Goal: Task Accomplishment & Management: Use online tool/utility

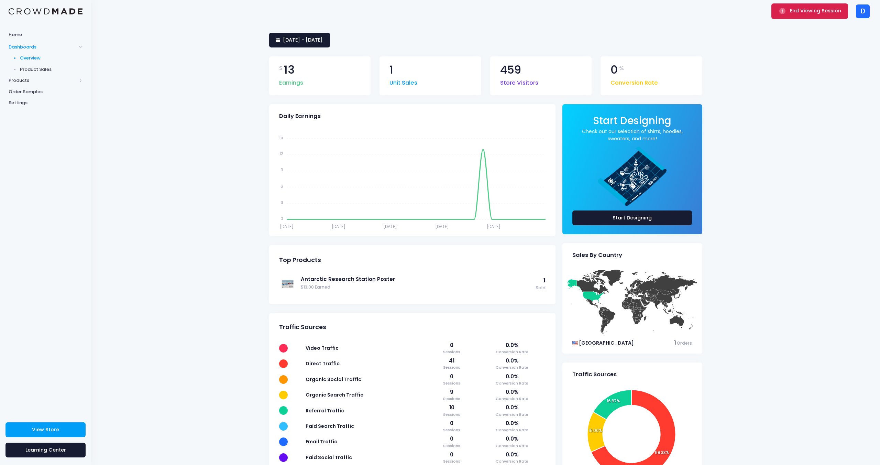
drag, startPoint x: 802, startPoint y: 16, endPoint x: 770, endPoint y: 15, distance: 31.6
click at [802, 16] on button "End Viewing Session" at bounding box center [809, 10] width 77 height 15
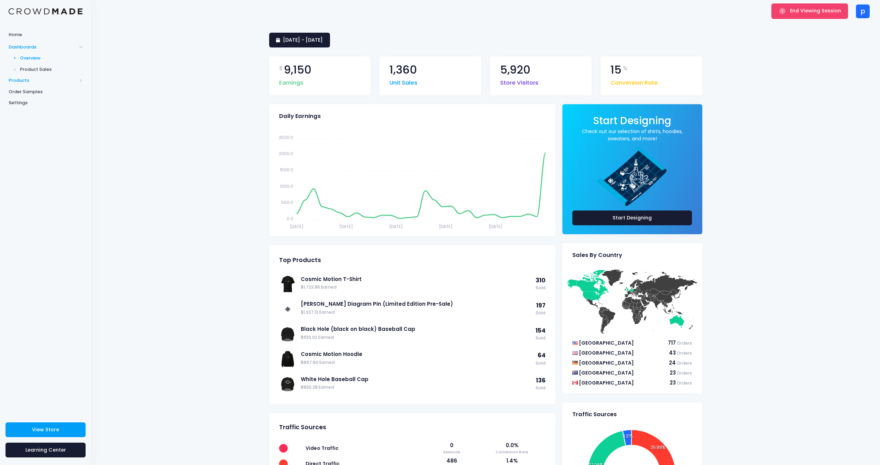
click at [33, 79] on span "Products" at bounding box center [43, 80] width 68 height 7
click at [42, 80] on span "Product Editor" at bounding box center [51, 80] width 63 height 7
click at [24, 36] on span "Home" at bounding box center [46, 34] width 74 height 7
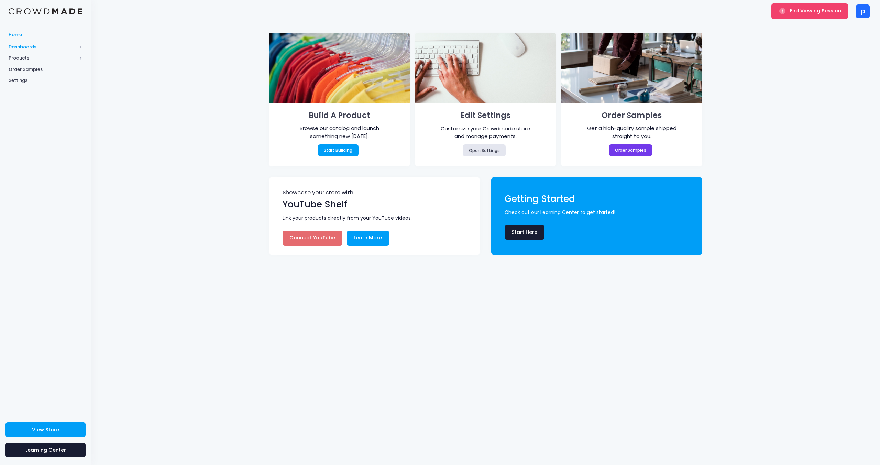
click at [36, 46] on span "Dashboards" at bounding box center [43, 47] width 68 height 7
click at [22, 81] on span "Products" at bounding box center [43, 80] width 68 height 7
click at [38, 82] on span "Product Editor" at bounding box center [51, 80] width 63 height 7
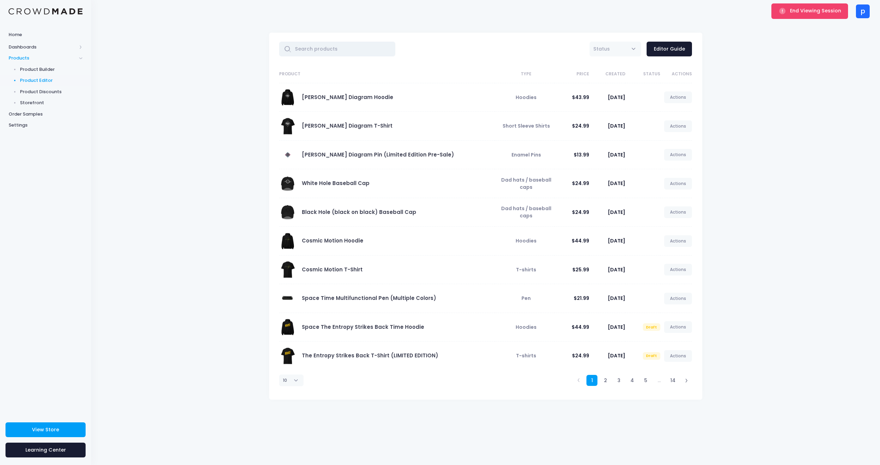
click at [313, 52] on input "text" at bounding box center [337, 49] width 117 height 15
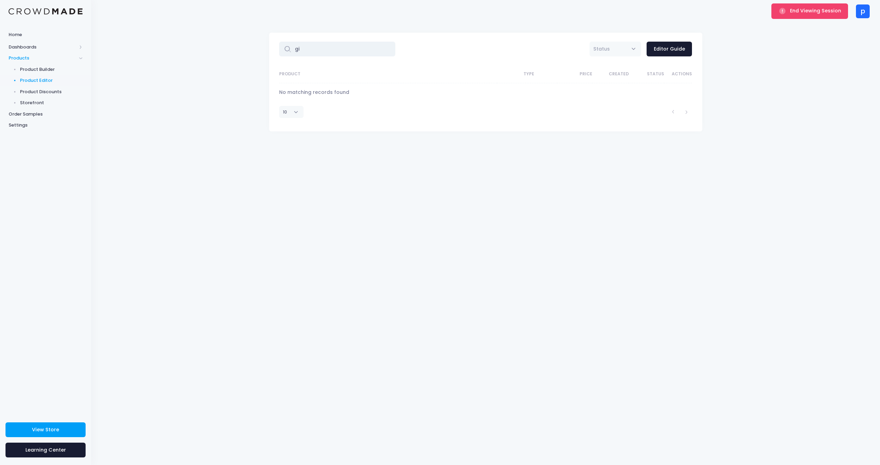
type input "g"
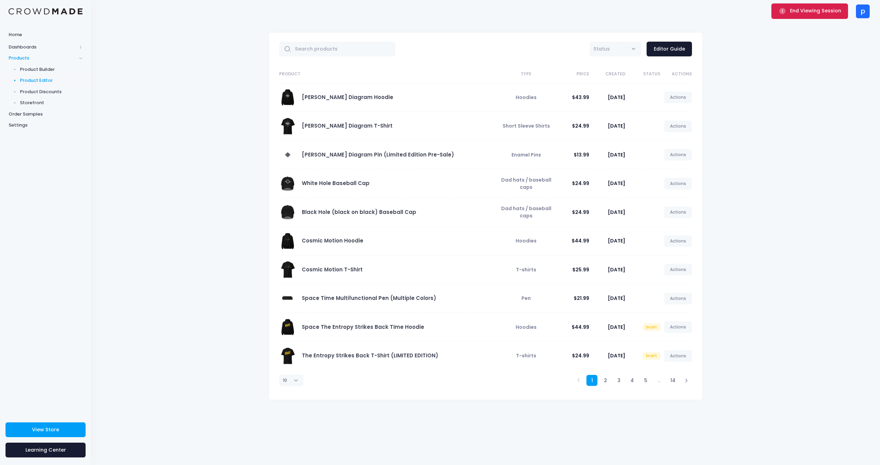
click at [806, 13] on span "End Viewing Session" at bounding box center [815, 10] width 51 height 7
